Goal: Task Accomplishment & Management: Use online tool/utility

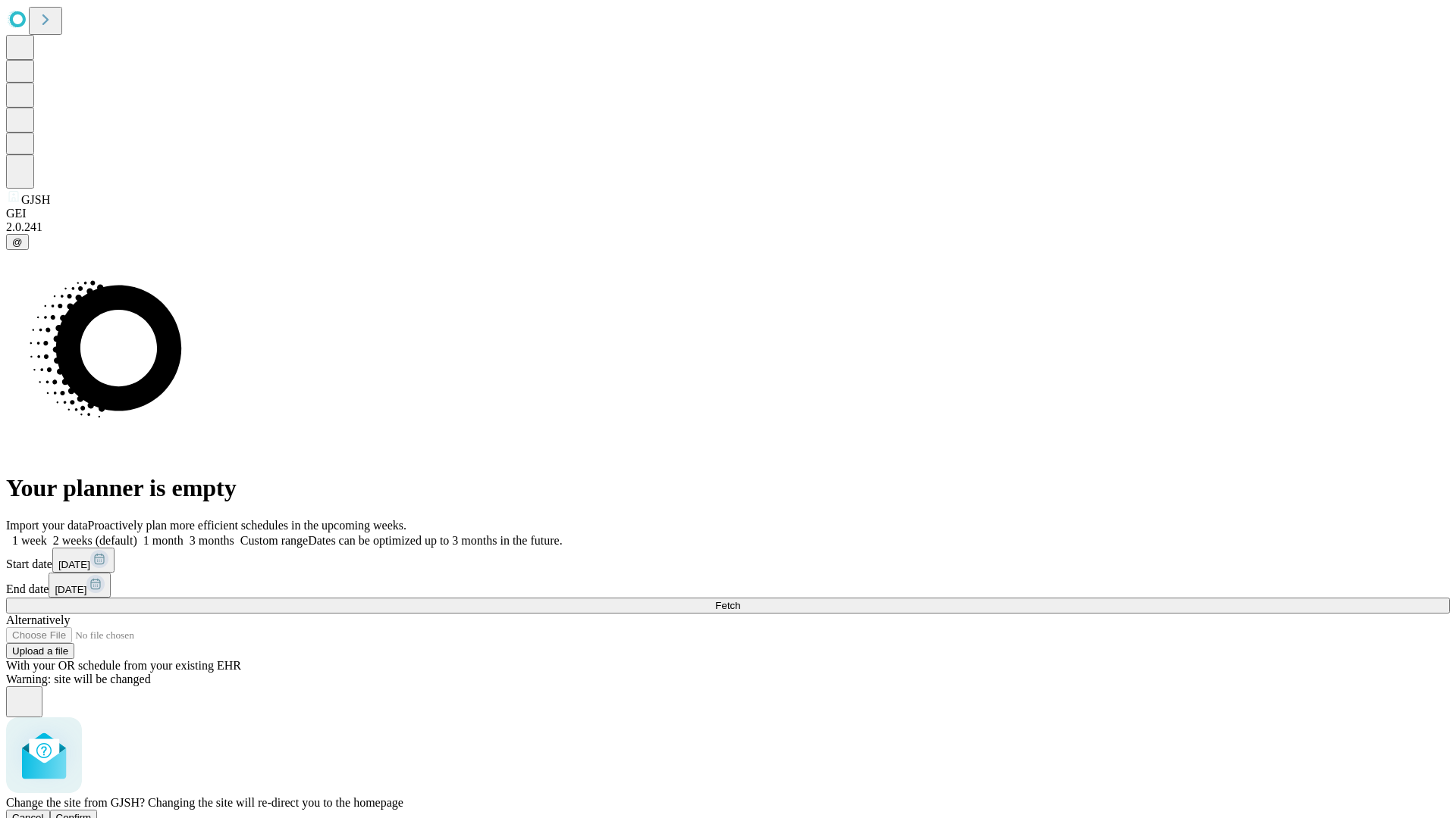
click at [92, 812] on span "Confirm" at bounding box center [73, 818] width 35 height 11
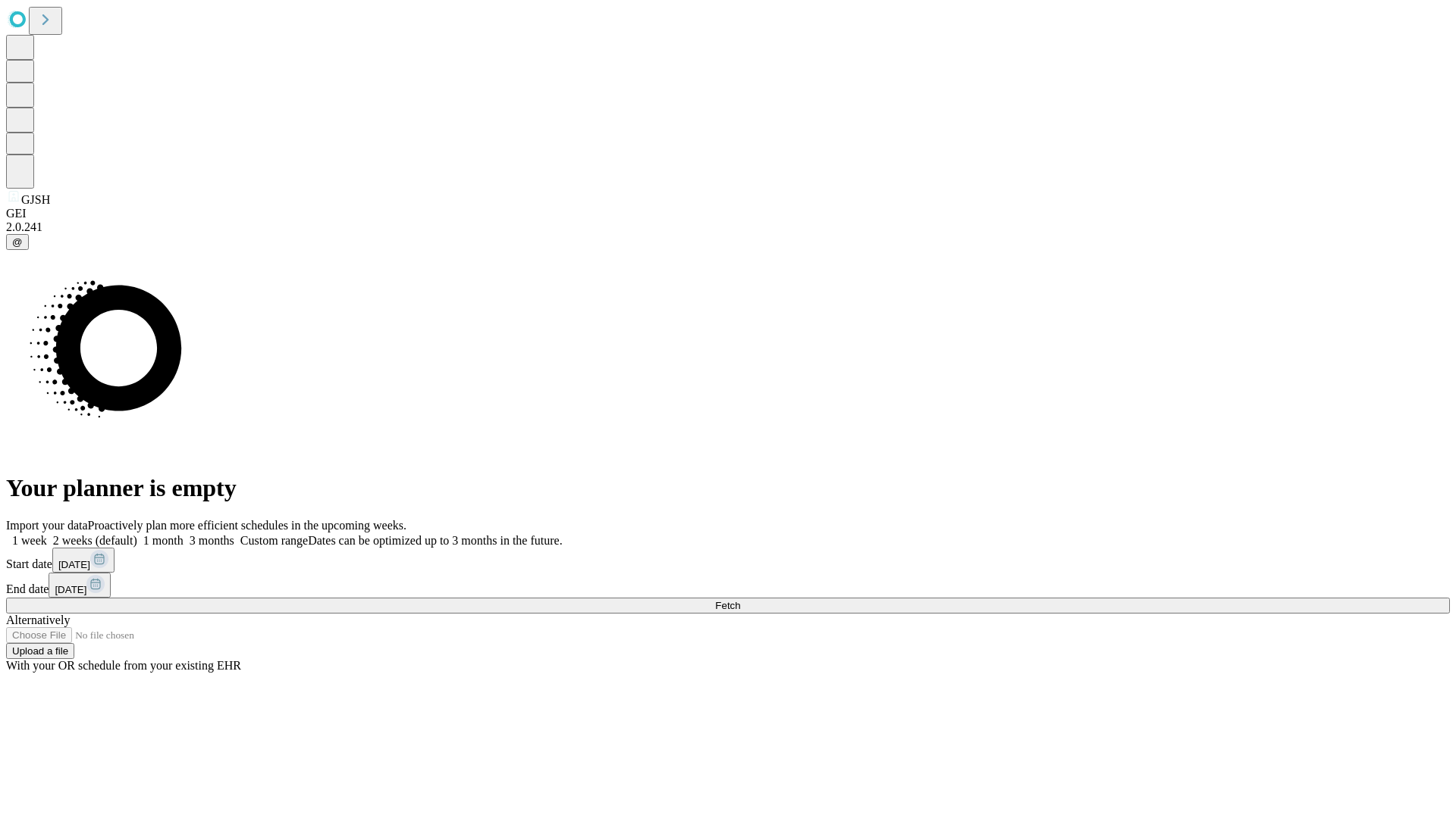
click at [184, 534] on label "1 month" at bounding box center [161, 541] width 46 height 13
click at [741, 600] on span "Fetch" at bounding box center [728, 606] width 25 height 11
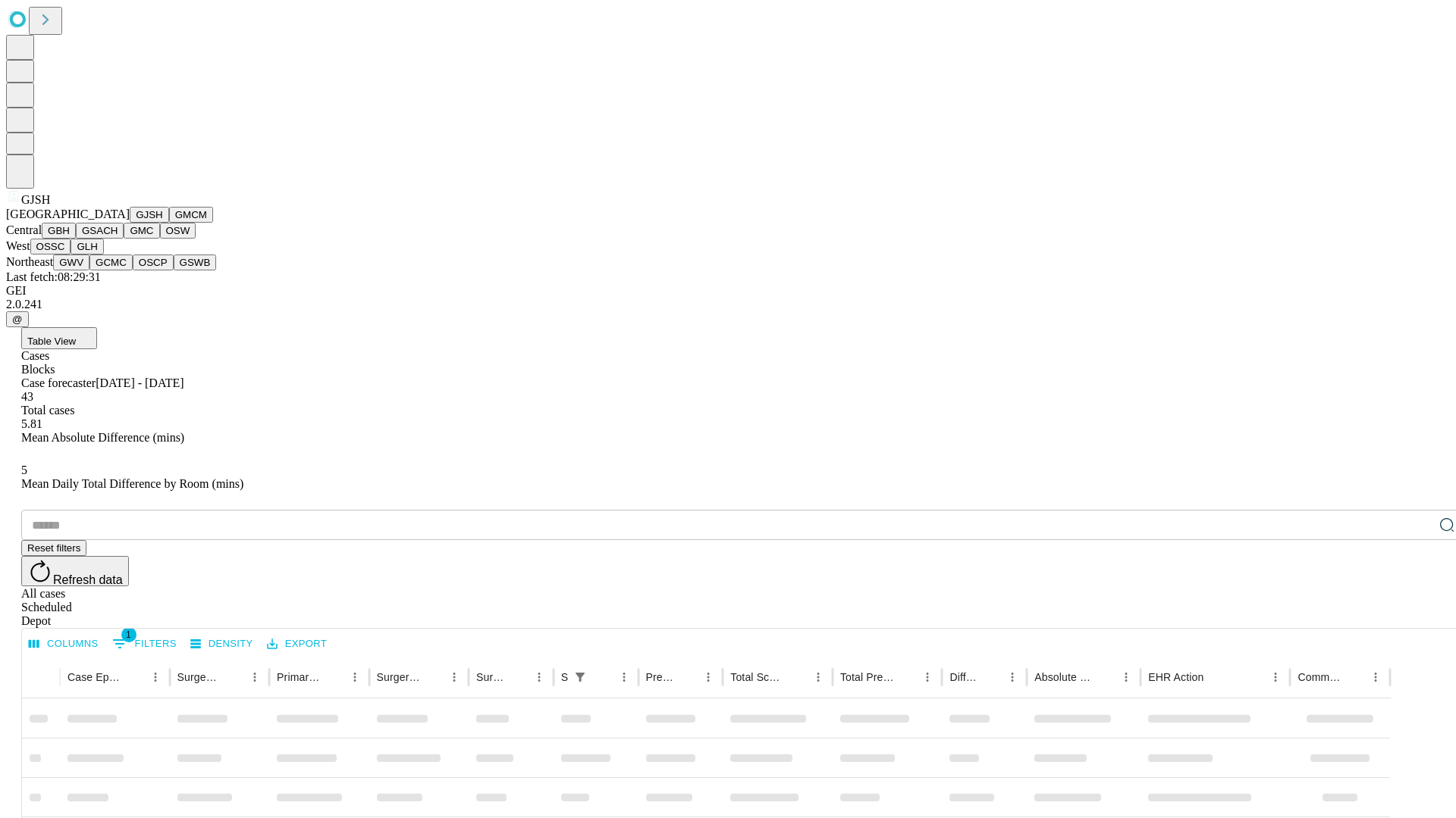
click at [169, 223] on button "GMCM" at bounding box center [190, 214] width 44 height 16
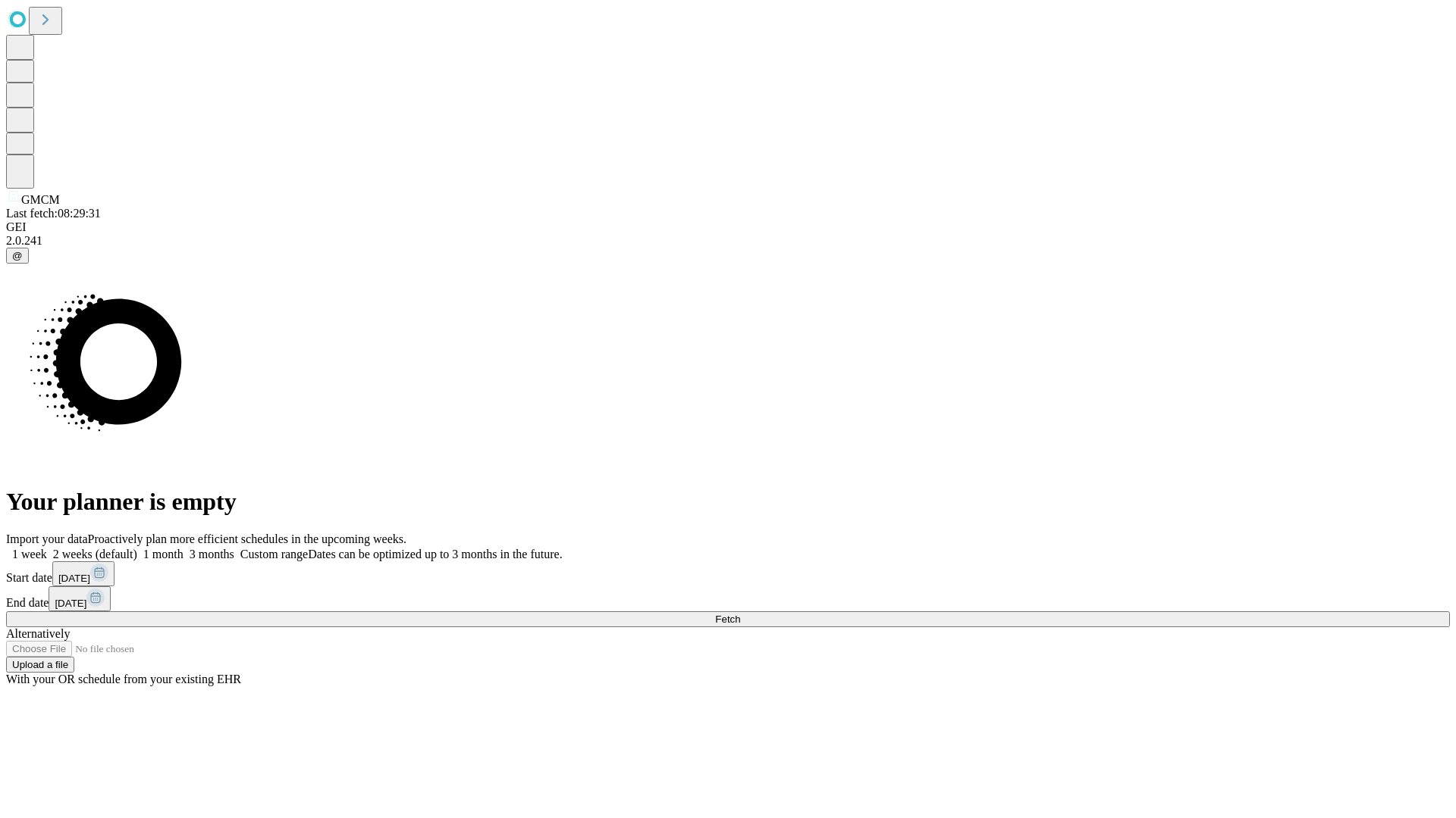
click at [184, 548] on label "1 month" at bounding box center [161, 555] width 46 height 13
click at [741, 614] on span "Fetch" at bounding box center [728, 620] width 25 height 11
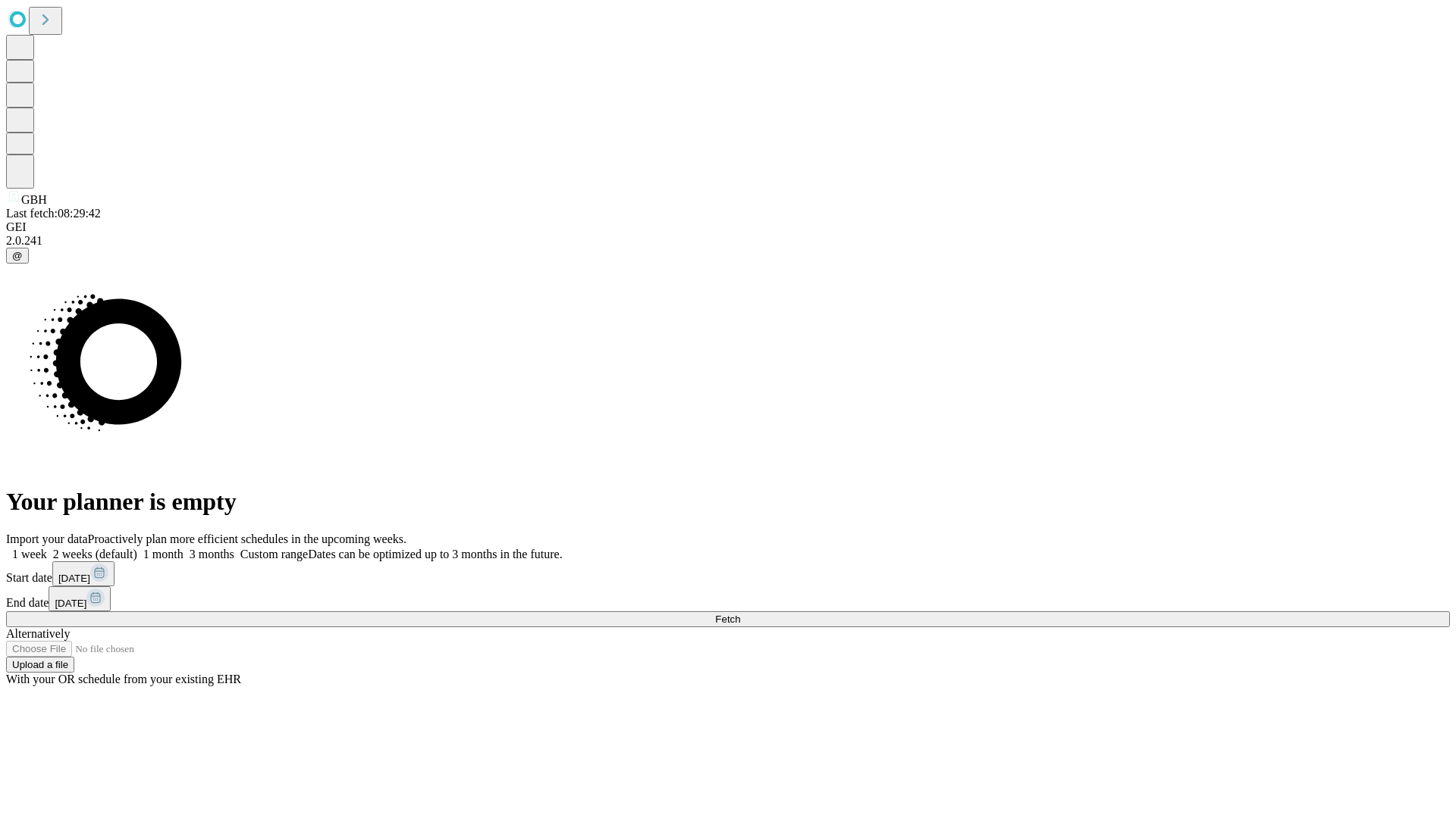
click at [741, 614] on span "Fetch" at bounding box center [728, 620] width 25 height 11
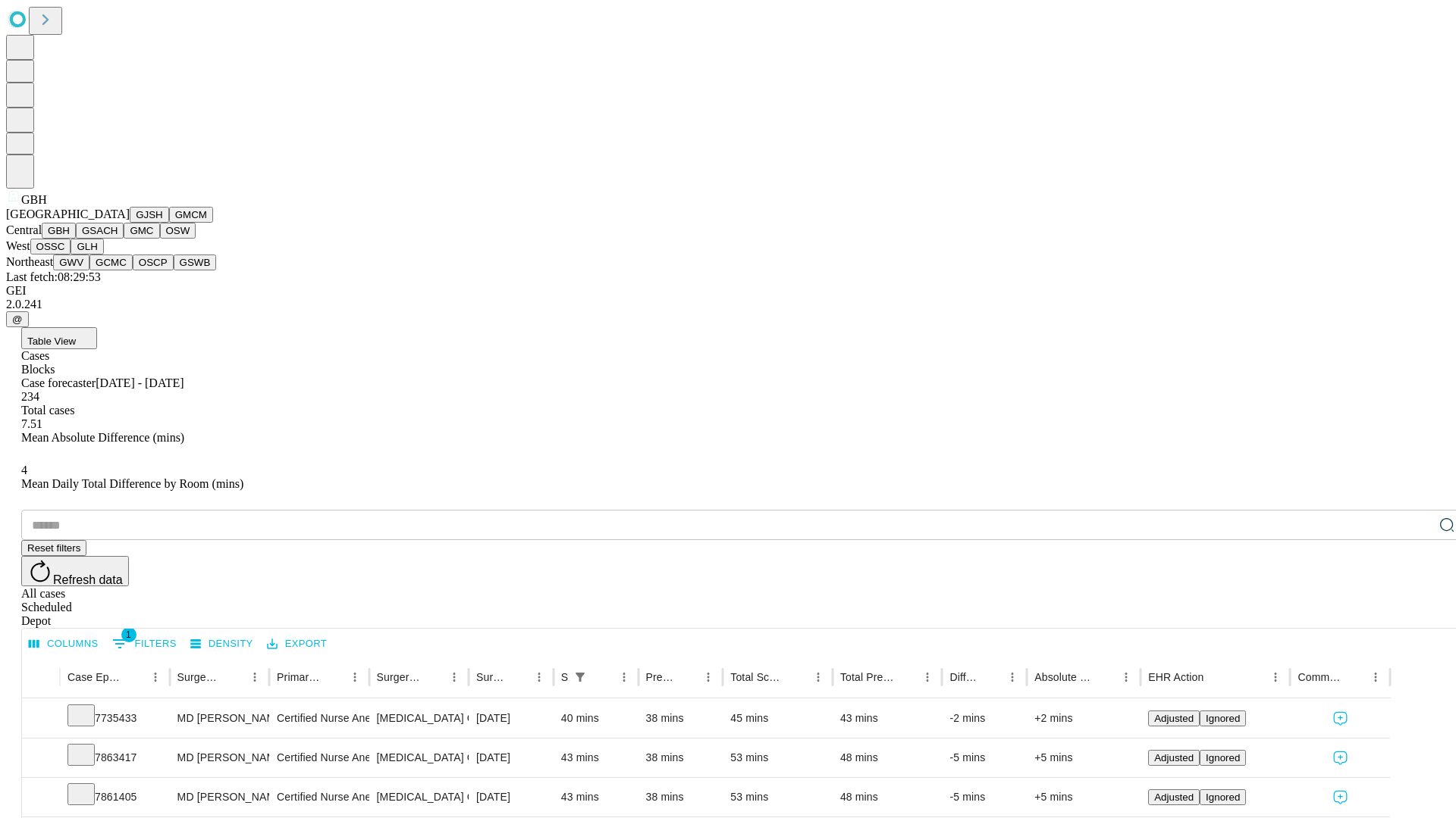
click at [118, 238] on button "GSACH" at bounding box center [99, 230] width 47 height 16
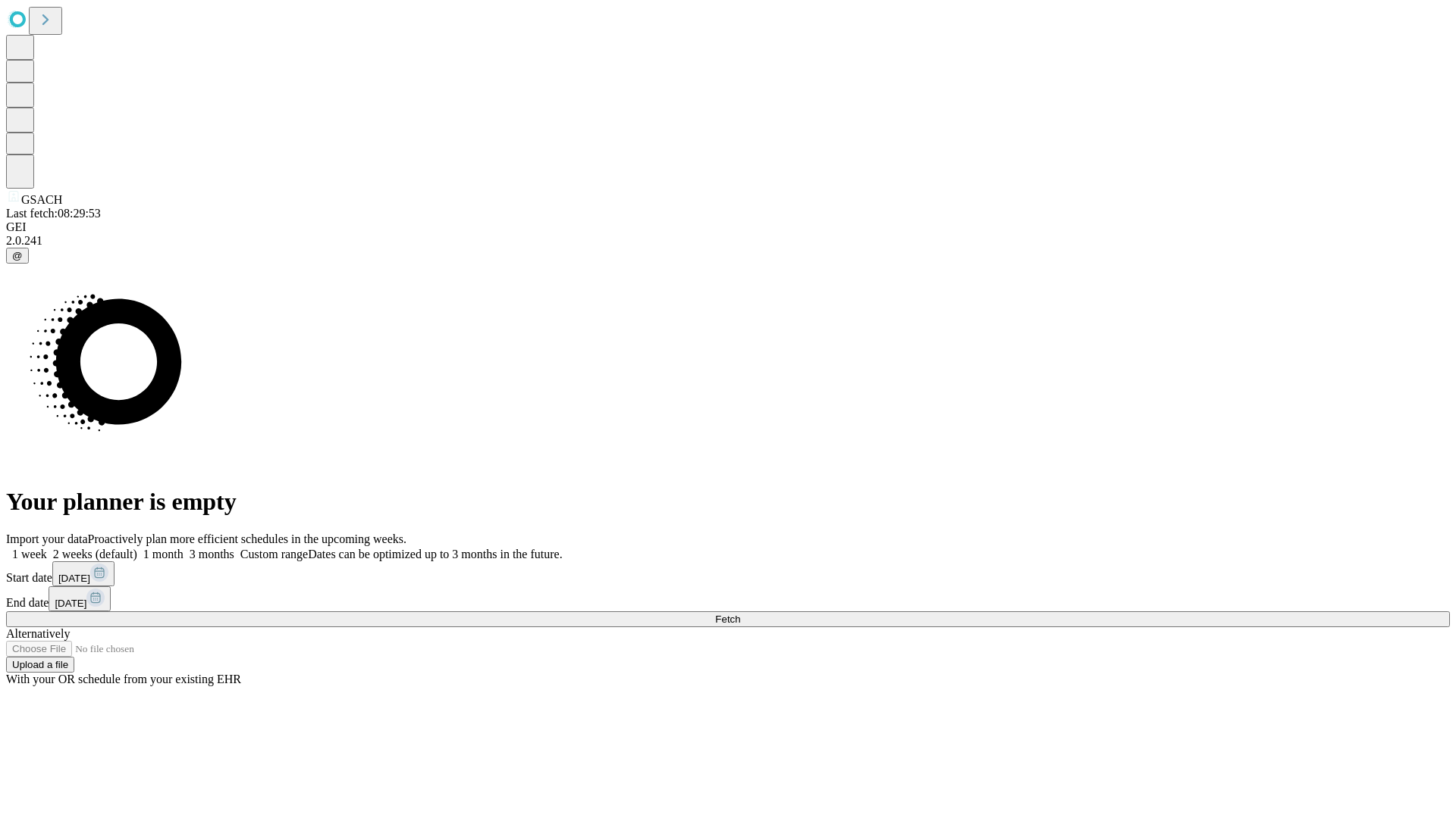
click at [741, 614] on span "Fetch" at bounding box center [728, 620] width 25 height 11
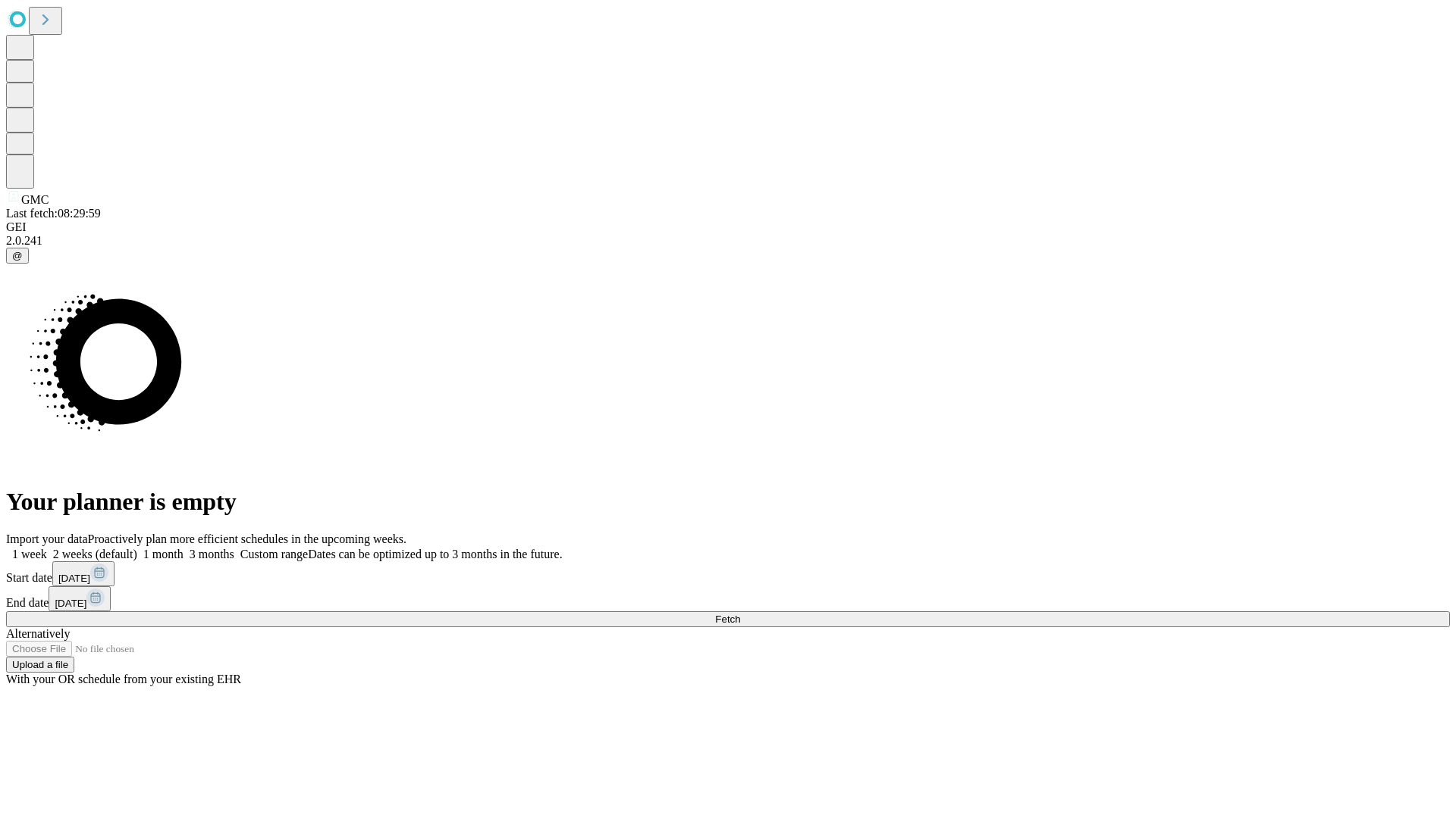
click at [741, 614] on span "Fetch" at bounding box center [728, 620] width 25 height 11
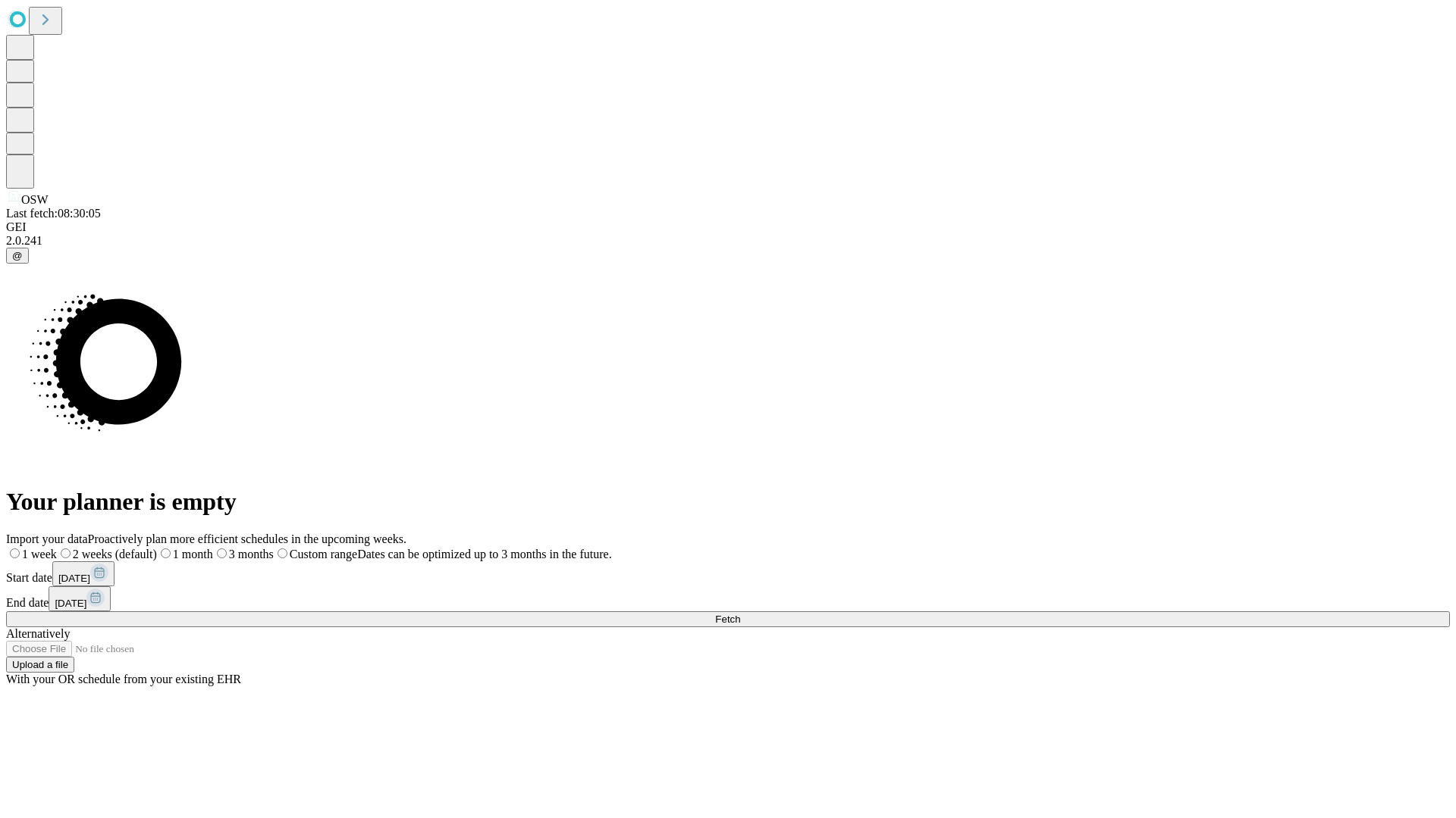
click at [741, 614] on span "Fetch" at bounding box center [728, 620] width 25 height 11
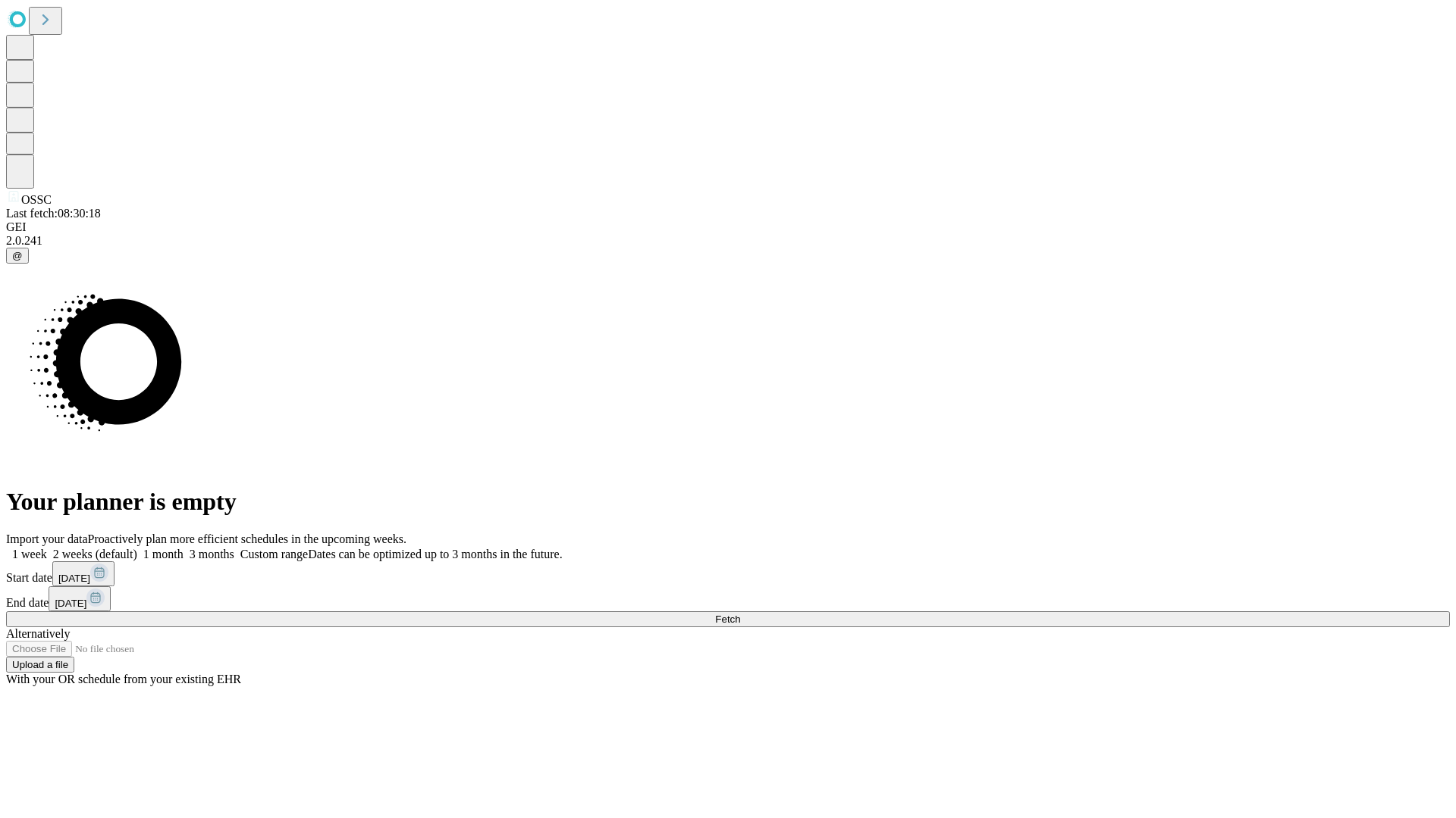
click at [741, 614] on span "Fetch" at bounding box center [728, 620] width 25 height 11
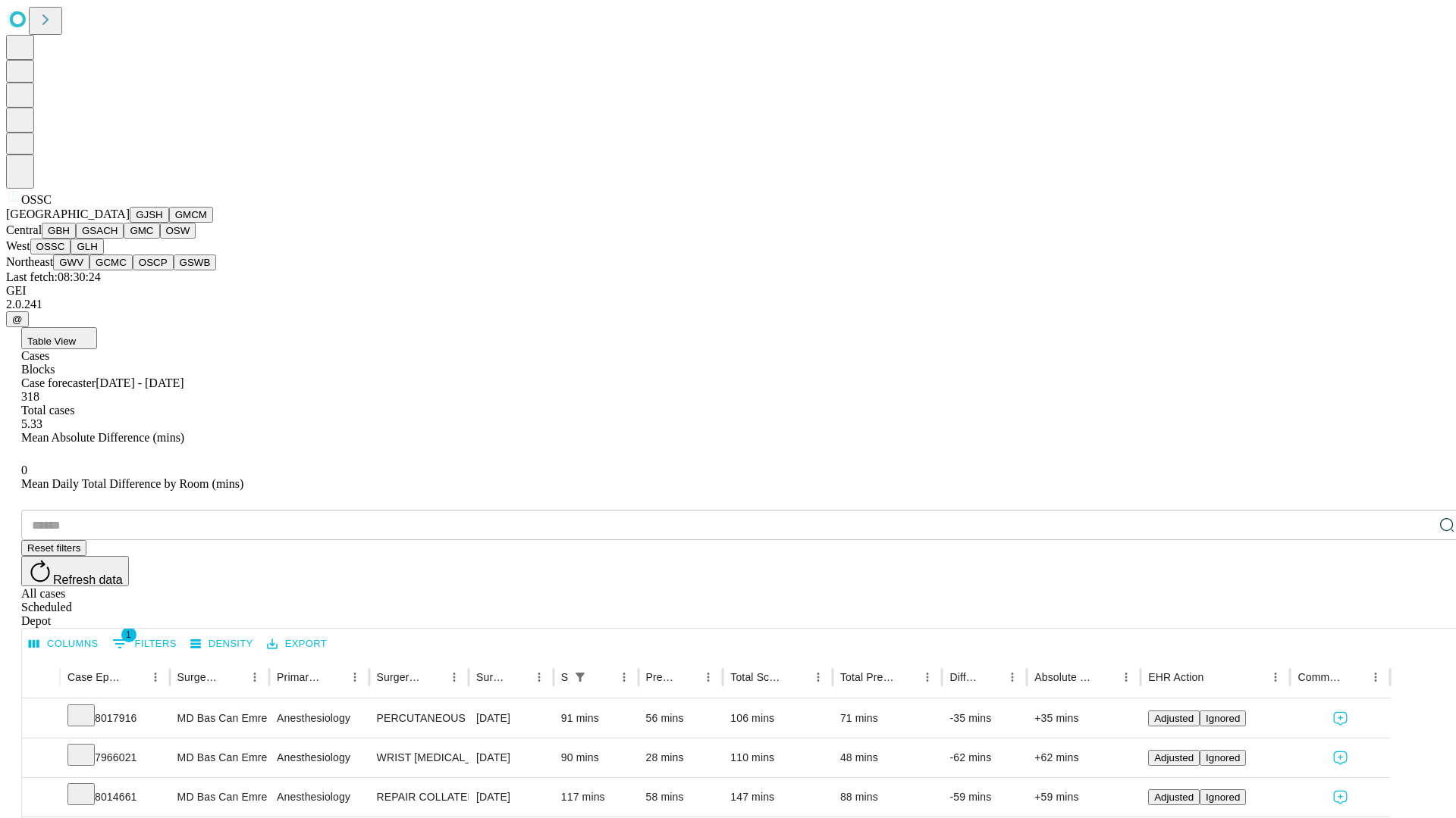
click at [103, 255] on button "GLH" at bounding box center [86, 246] width 32 height 16
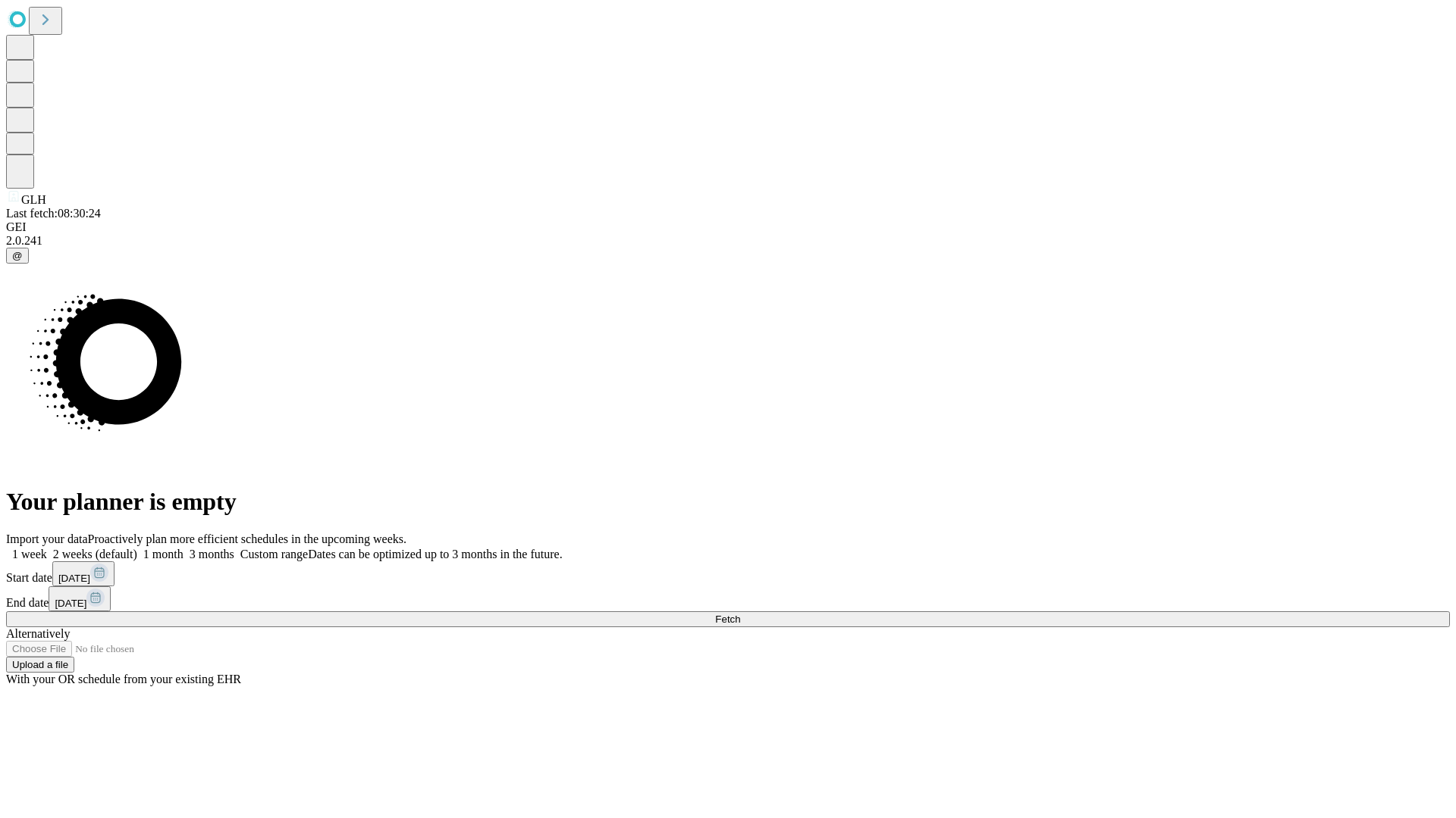
click at [184, 548] on label "1 month" at bounding box center [161, 555] width 46 height 13
click at [741, 614] on span "Fetch" at bounding box center [728, 620] width 25 height 11
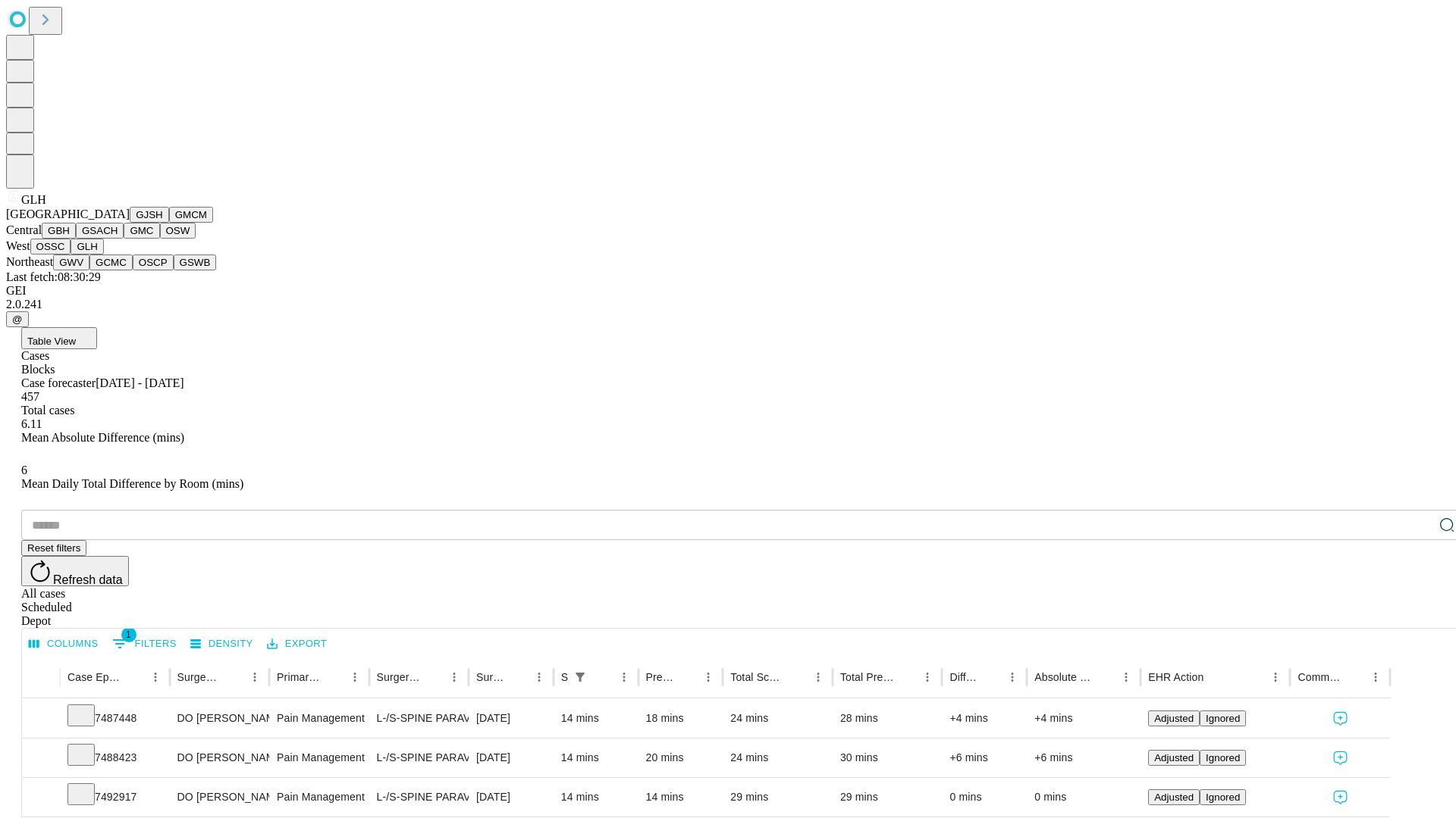
click at [89, 271] on button "GWV" at bounding box center [71, 262] width 36 height 16
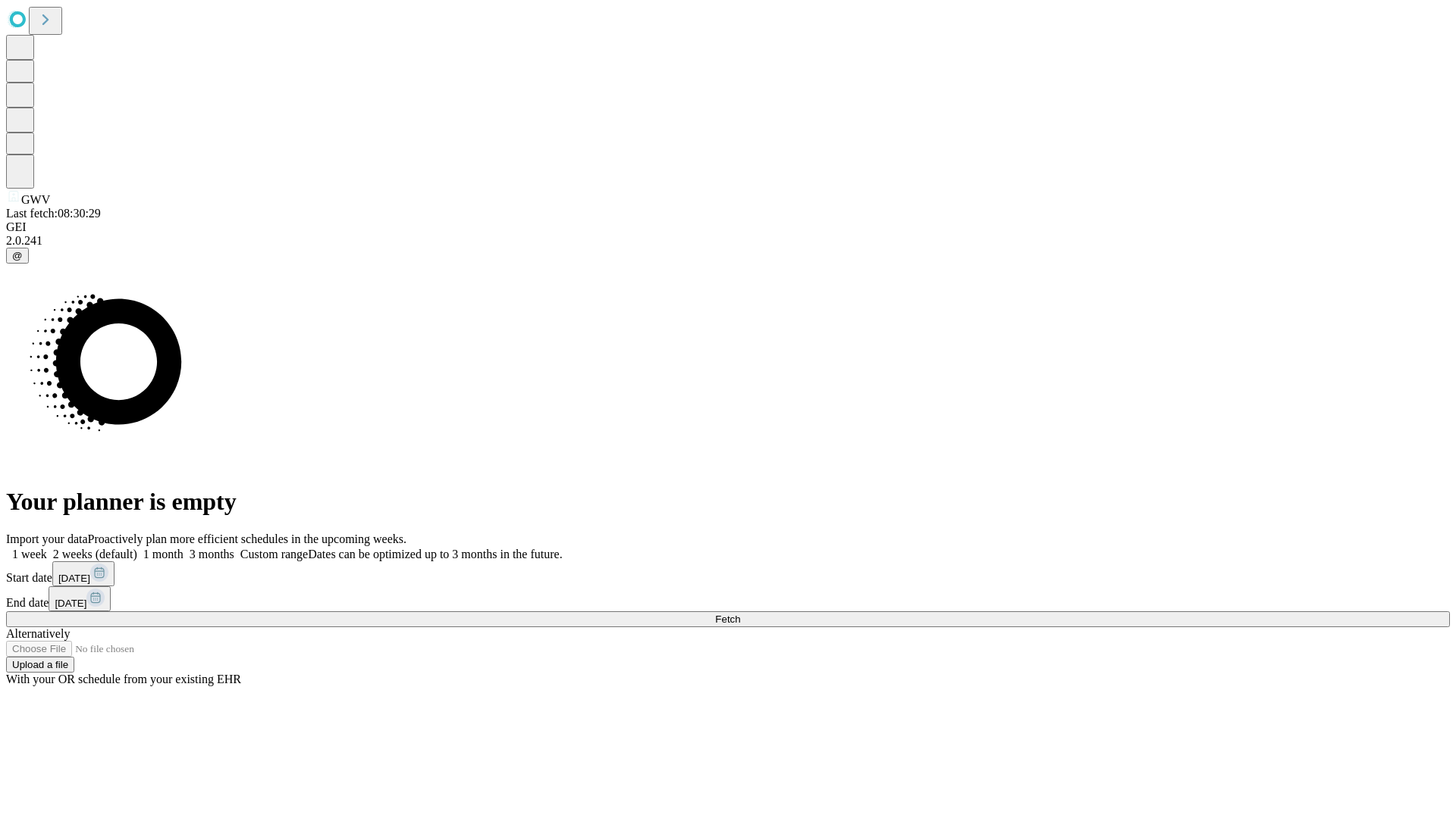
click at [741, 614] on span "Fetch" at bounding box center [728, 620] width 25 height 11
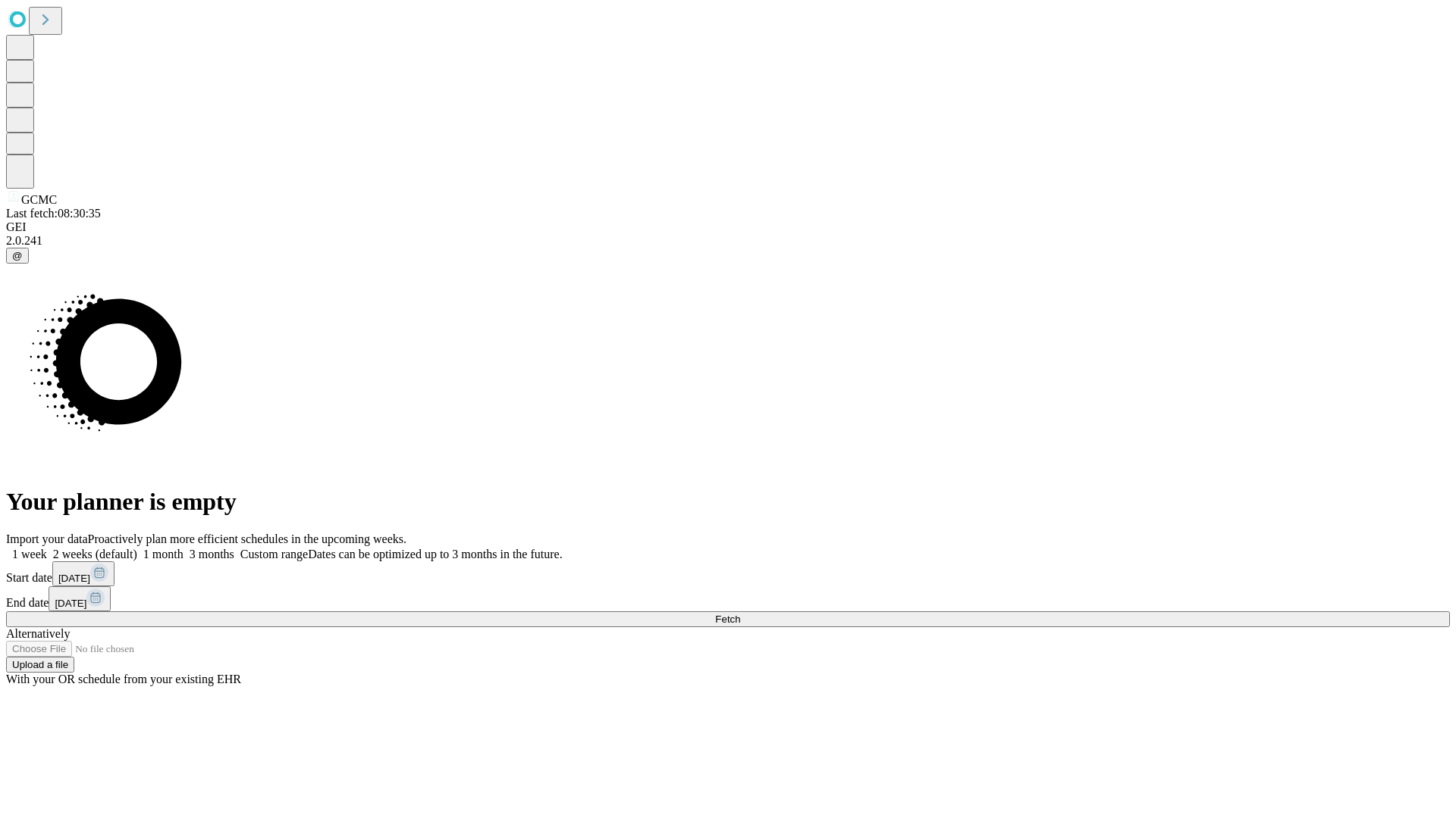
click at [184, 548] on label "1 month" at bounding box center [161, 555] width 46 height 13
click at [741, 614] on span "Fetch" at bounding box center [728, 620] width 25 height 11
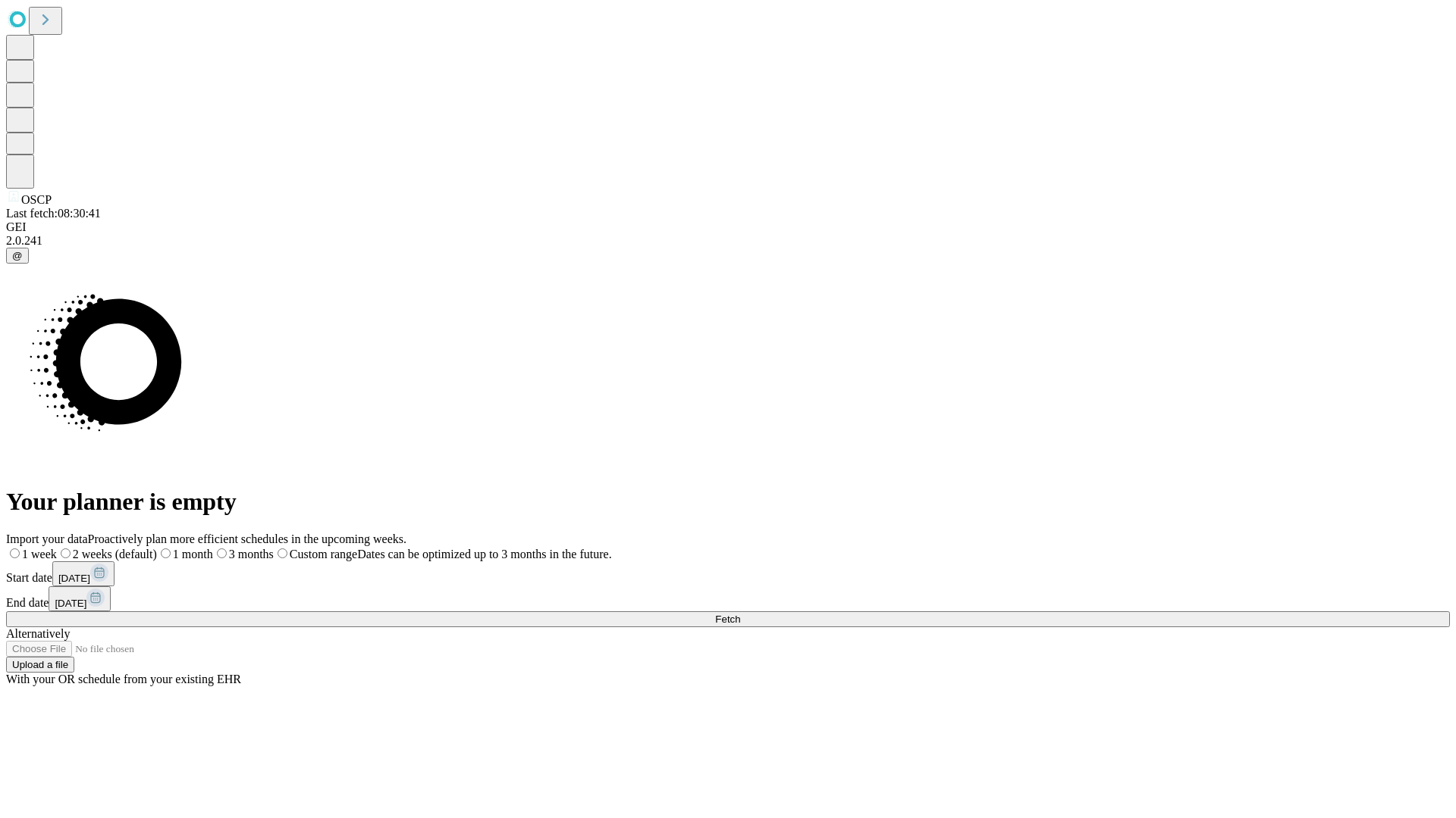
click at [741, 614] on span "Fetch" at bounding box center [728, 620] width 25 height 11
